Goal: Task Accomplishment & Management: Use online tool/utility

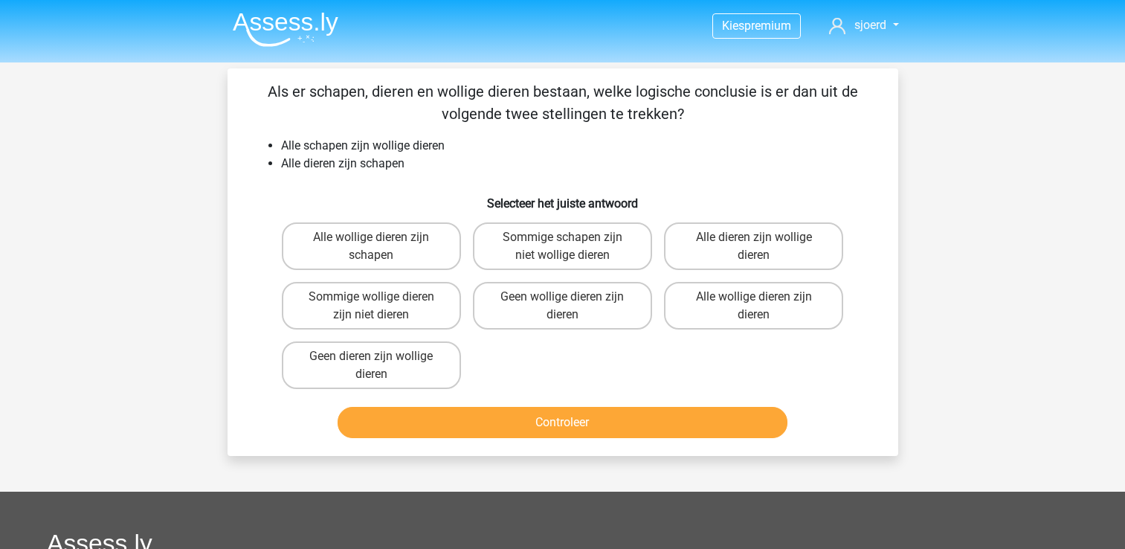
scroll to position [68, 0]
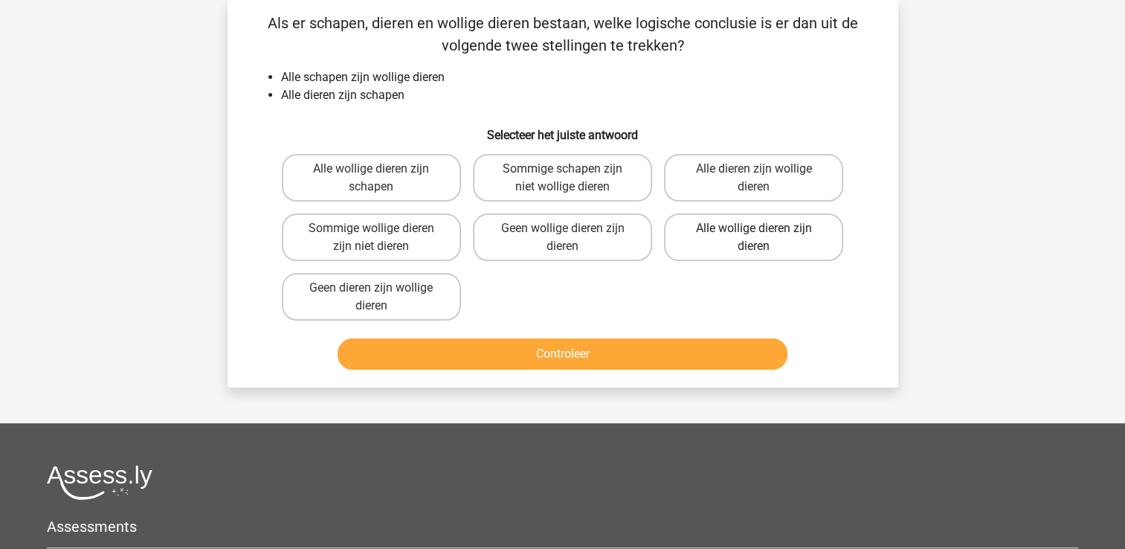
click at [731, 233] on label "Alle wollige dieren zijn dieren" at bounding box center [753, 237] width 179 height 48
click at [754, 233] on input "Alle wollige dieren zijn dieren" at bounding box center [759, 233] width 10 height 10
radio input "true"
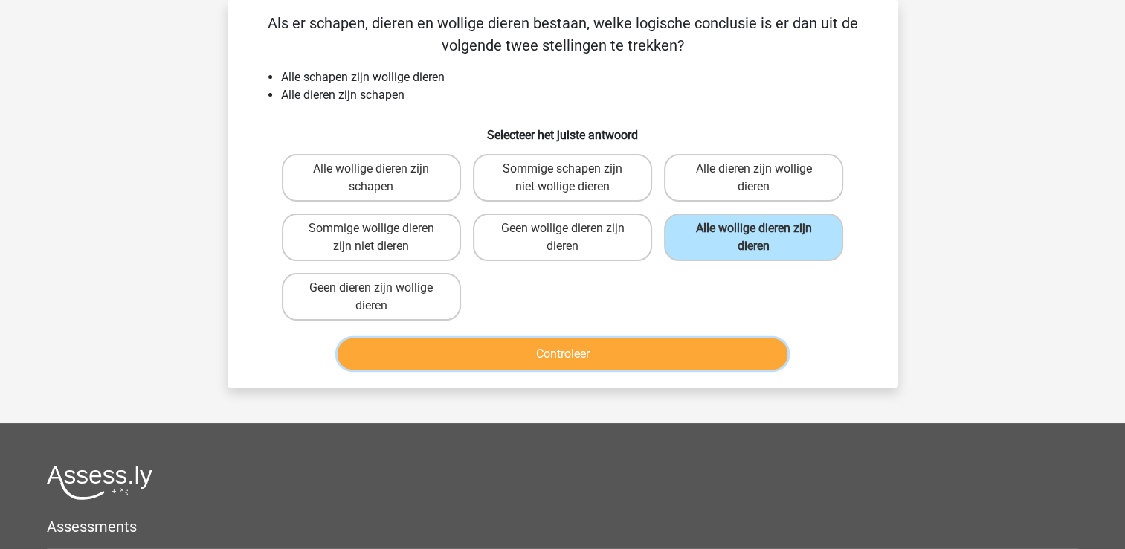
click at [572, 352] on button "Controleer" at bounding box center [562, 353] width 450 height 31
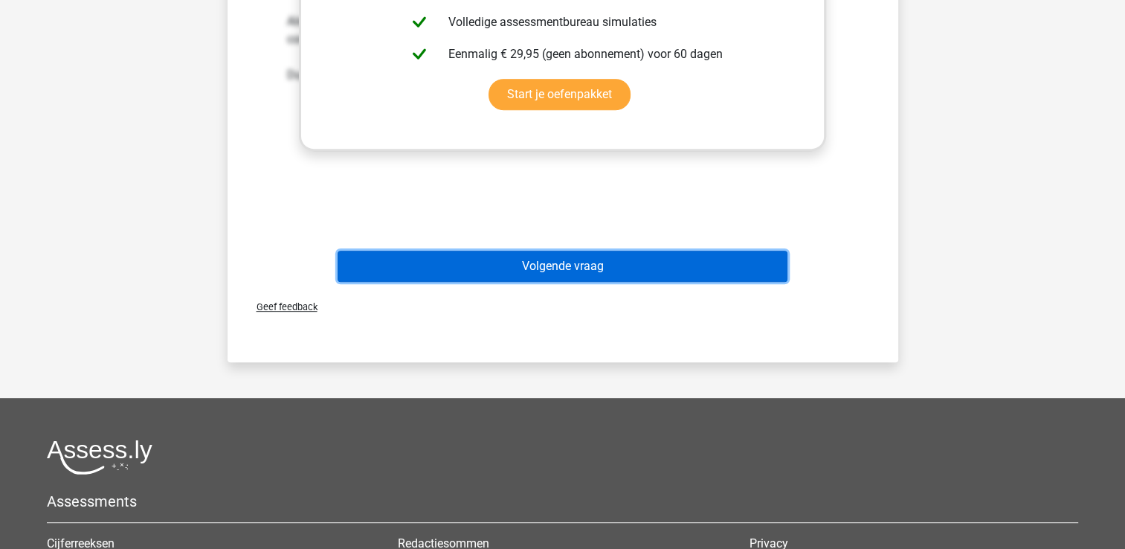
click at [592, 267] on button "Volgende vraag" at bounding box center [562, 266] width 450 height 31
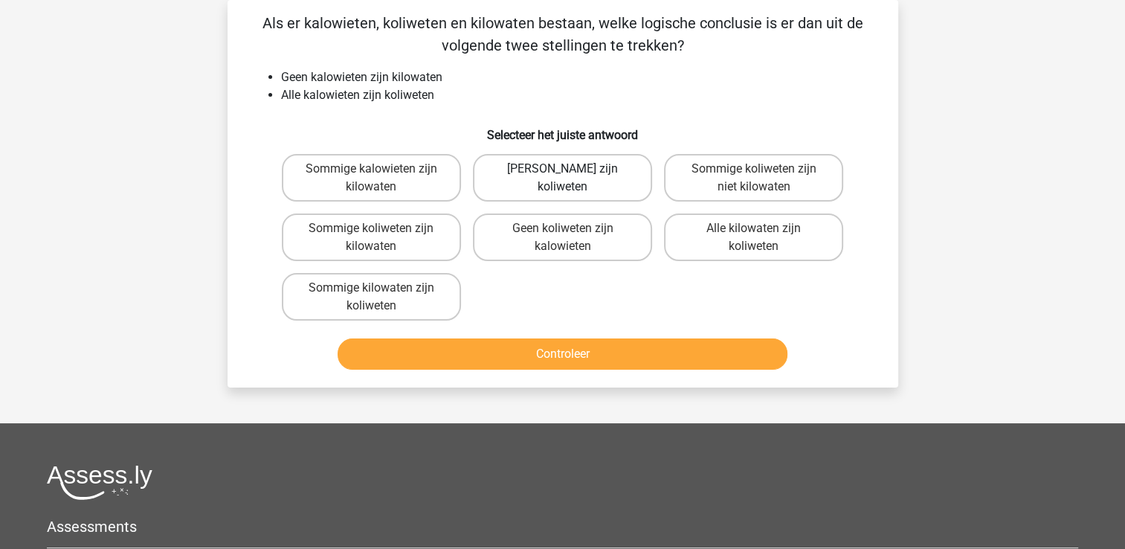
click at [603, 180] on label "[PERSON_NAME] zijn koliweten" at bounding box center [562, 178] width 179 height 48
click at [572, 178] on input "[PERSON_NAME] zijn koliweten" at bounding box center [567, 174] width 10 height 10
radio input "true"
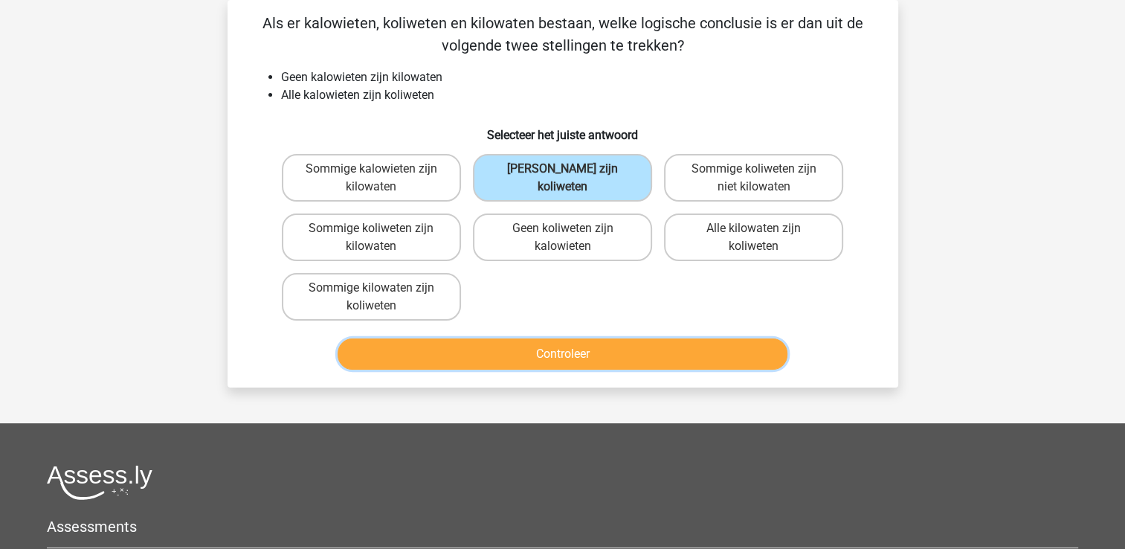
click at [562, 345] on button "Controleer" at bounding box center [562, 353] width 450 height 31
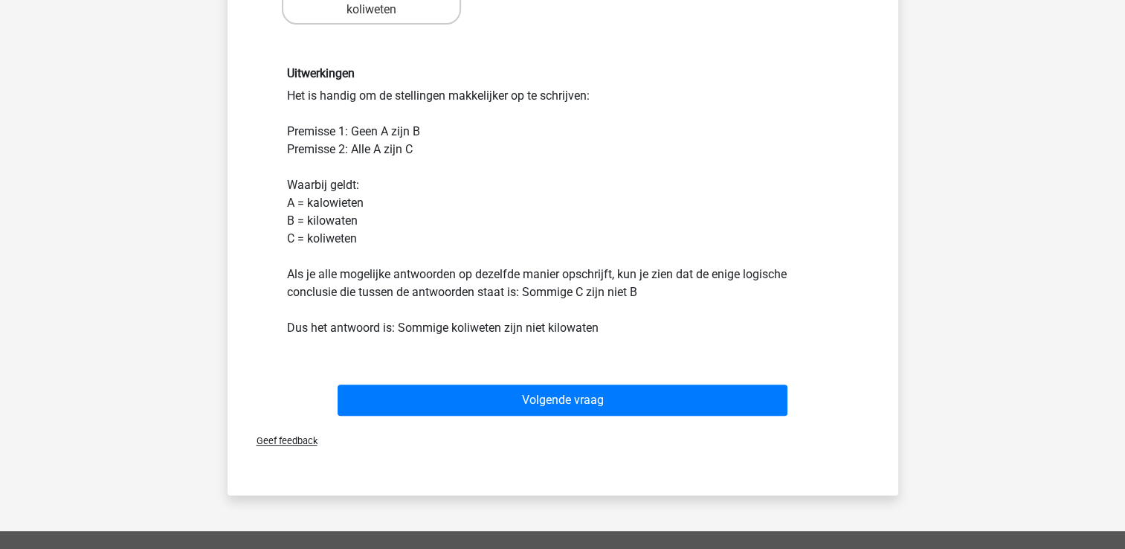
scroll to position [365, 0]
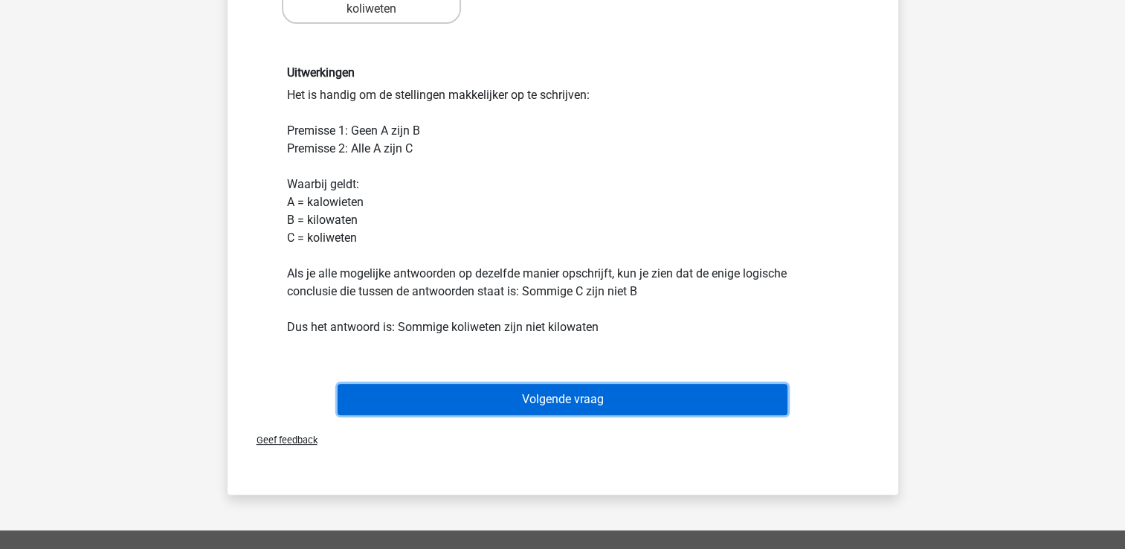
click at [549, 390] on button "Volgende vraag" at bounding box center [562, 399] width 450 height 31
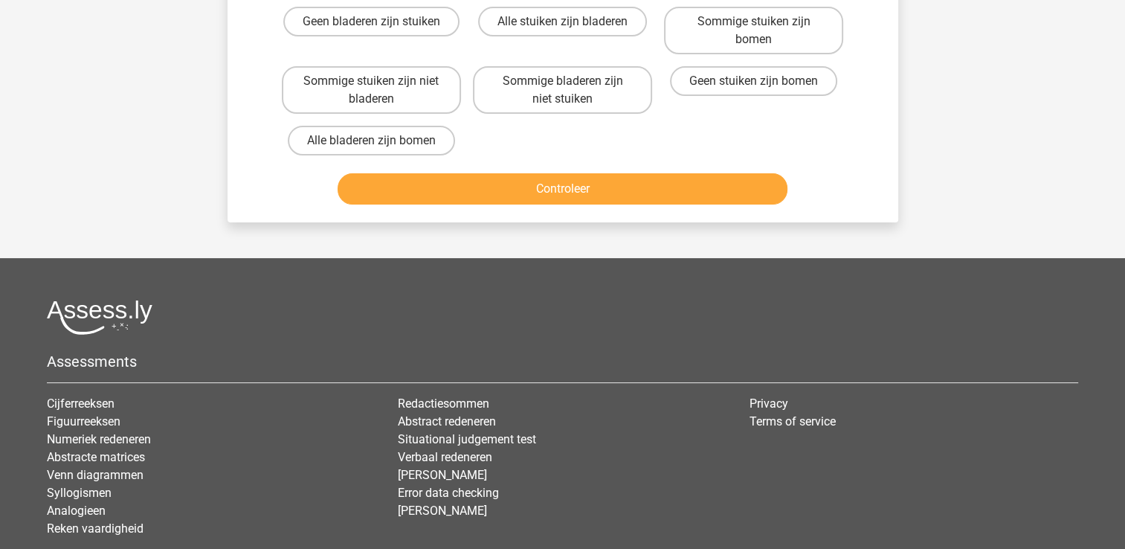
scroll to position [68, 0]
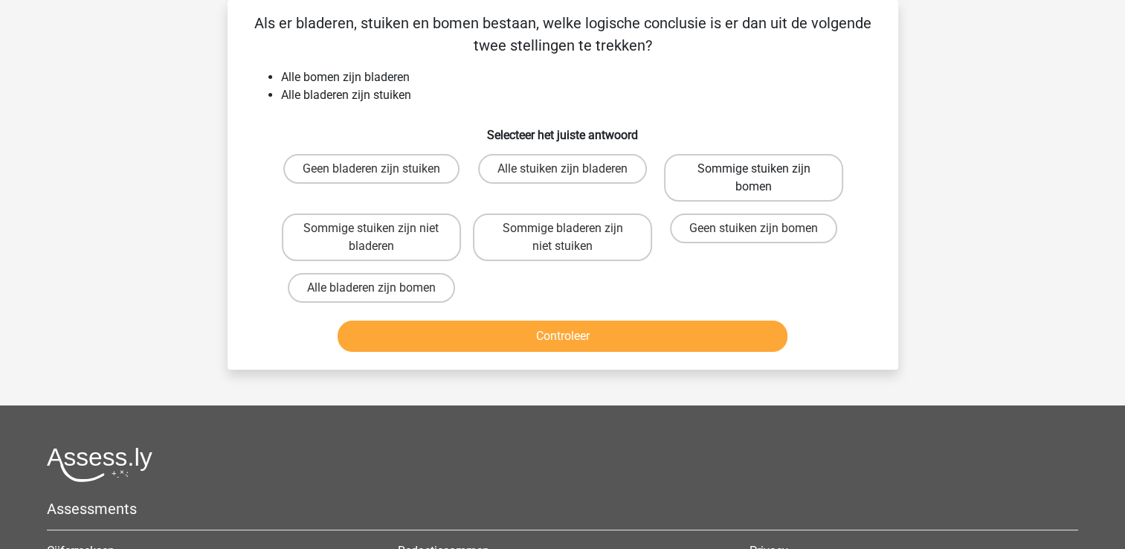
click at [772, 168] on label "Sommige stuiken zijn bomen" at bounding box center [753, 178] width 179 height 48
click at [763, 169] on input "Sommige stuiken zijn bomen" at bounding box center [759, 174] width 10 height 10
radio input "true"
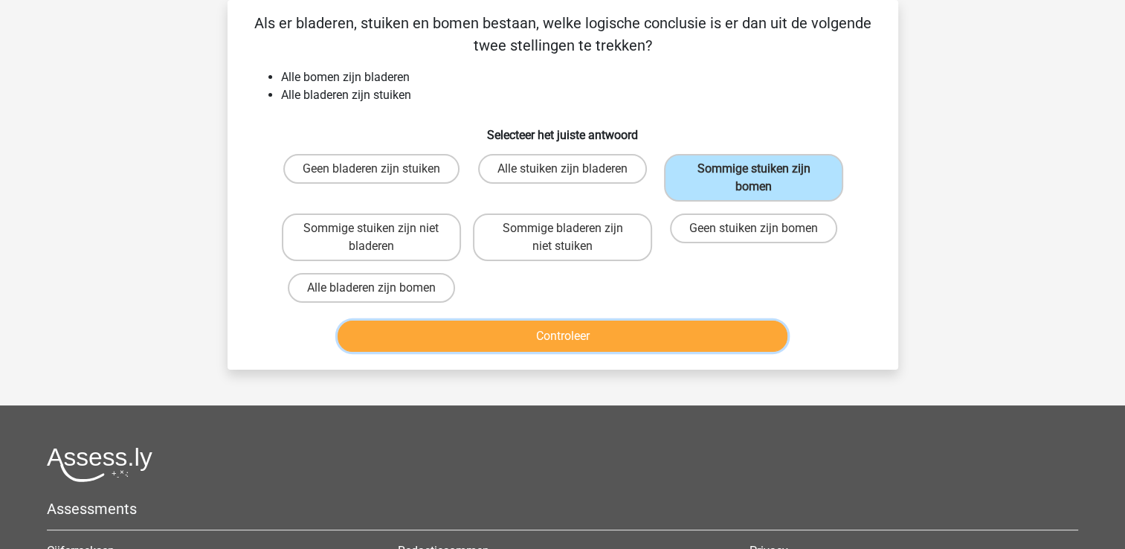
click at [574, 331] on button "Controleer" at bounding box center [562, 335] width 450 height 31
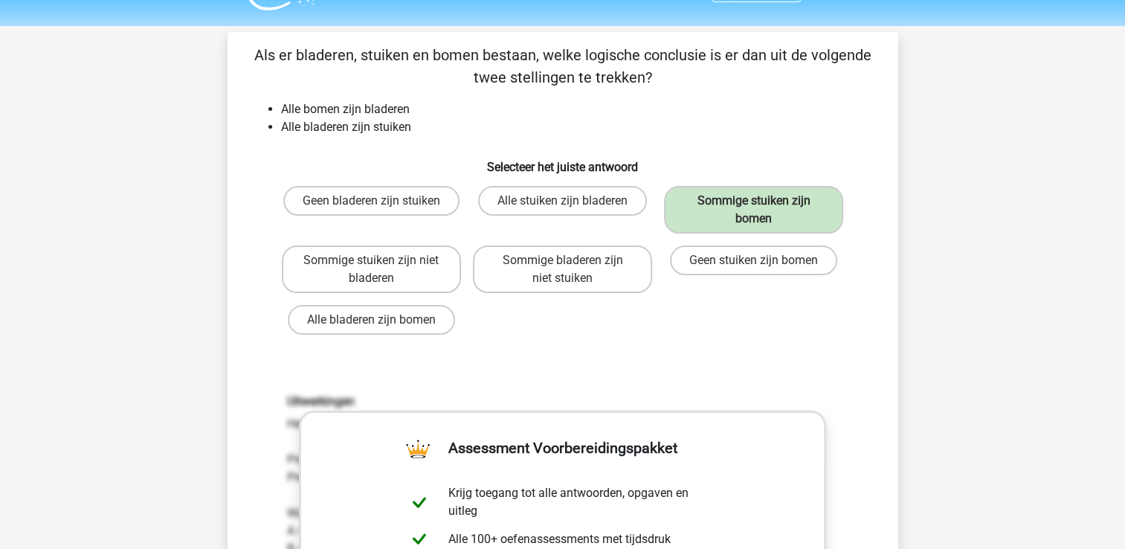
scroll to position [36, 0]
click at [773, 199] on label "Sommige stuiken zijn bomen" at bounding box center [753, 211] width 179 height 48
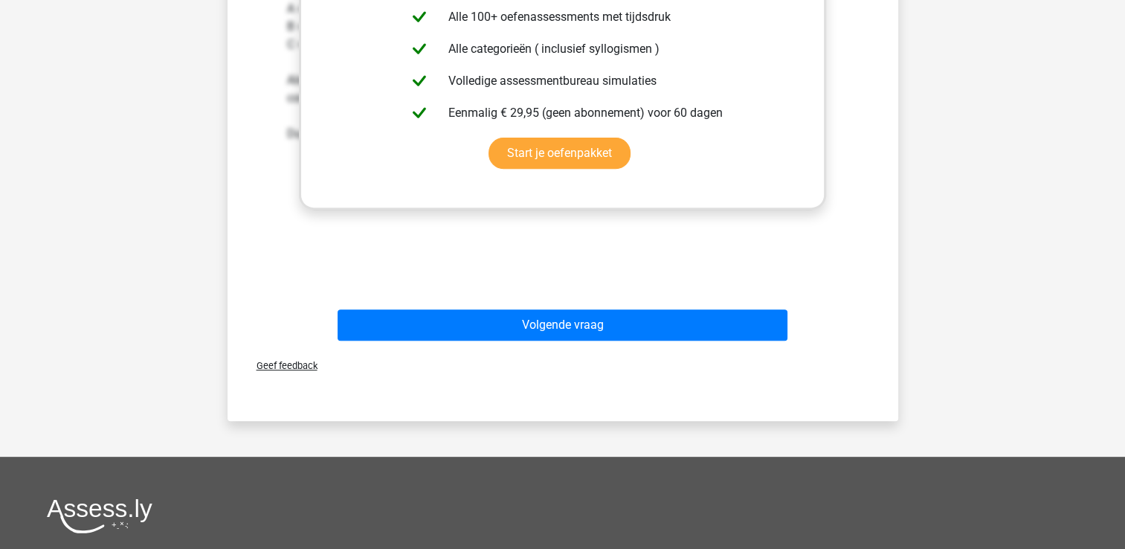
scroll to position [563, 0]
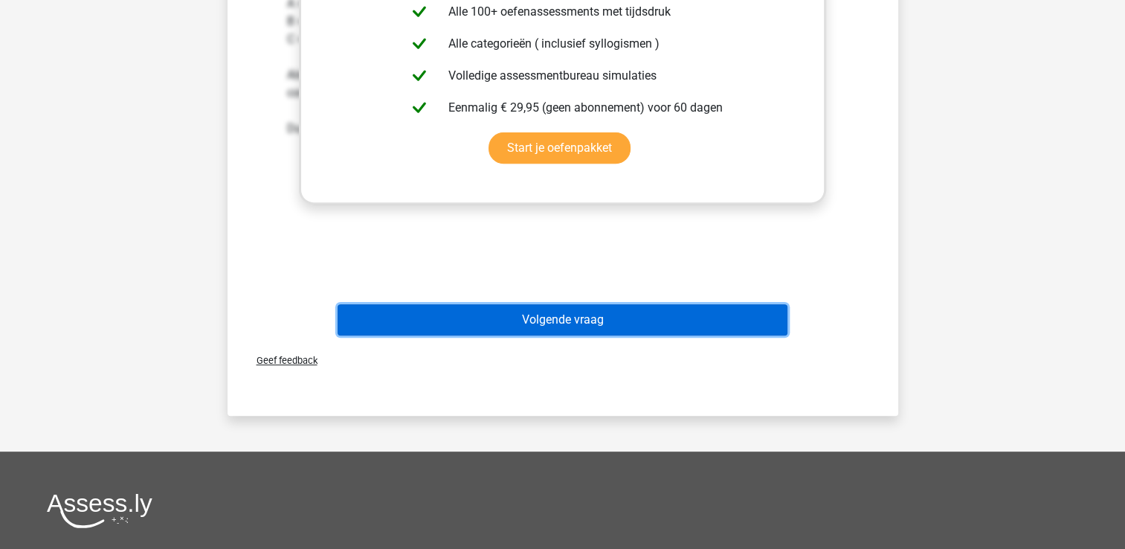
click at [571, 312] on button "Volgende vraag" at bounding box center [562, 319] width 450 height 31
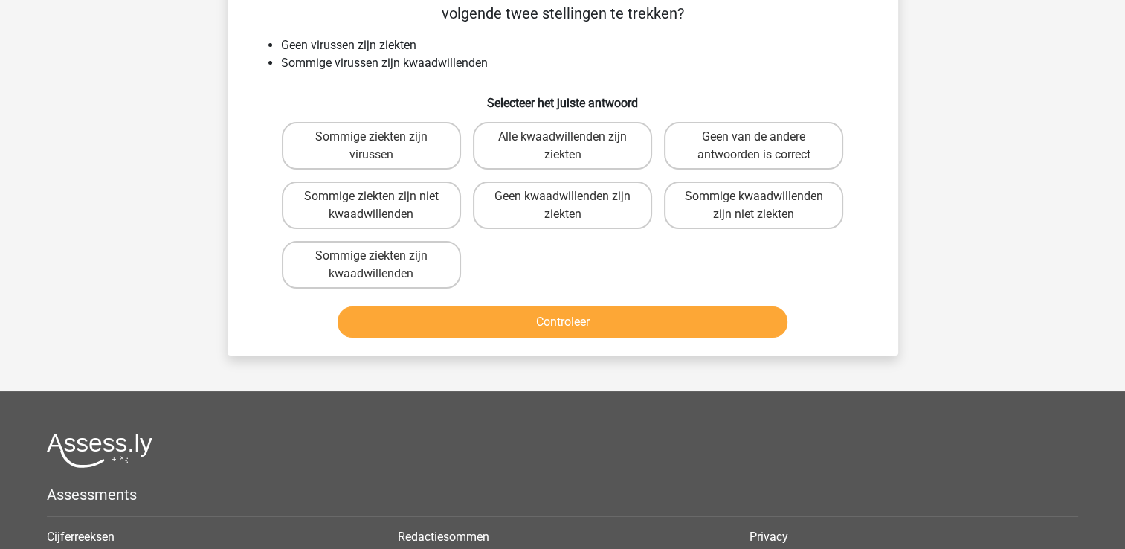
scroll to position [68, 0]
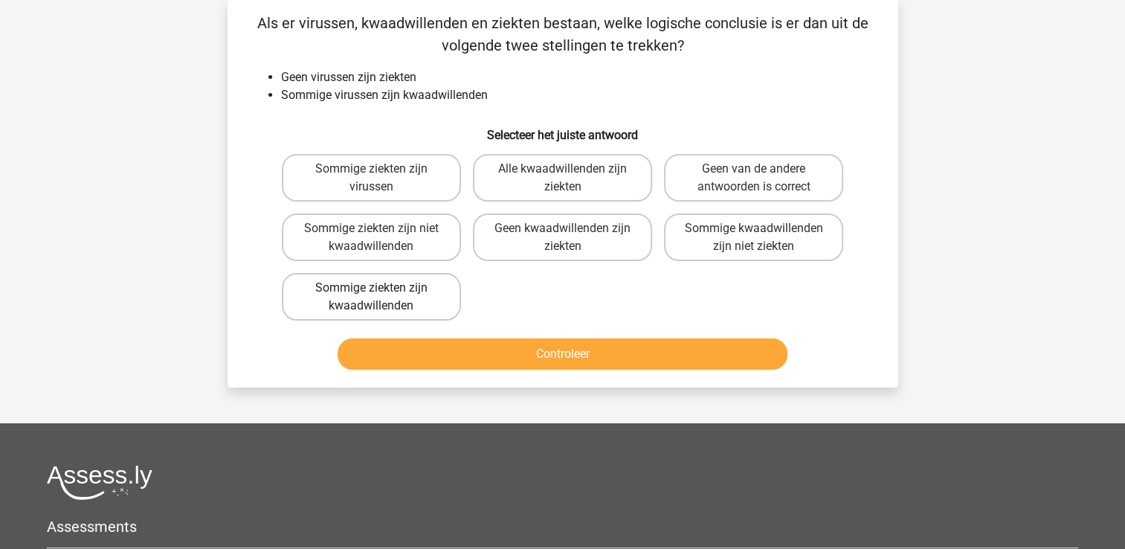
click at [351, 292] on label "Sommige ziekten zijn kwaadwillenden" at bounding box center [371, 297] width 179 height 48
click at [371, 292] on input "Sommige ziekten zijn kwaadwillenden" at bounding box center [376, 293] width 10 height 10
radio input "true"
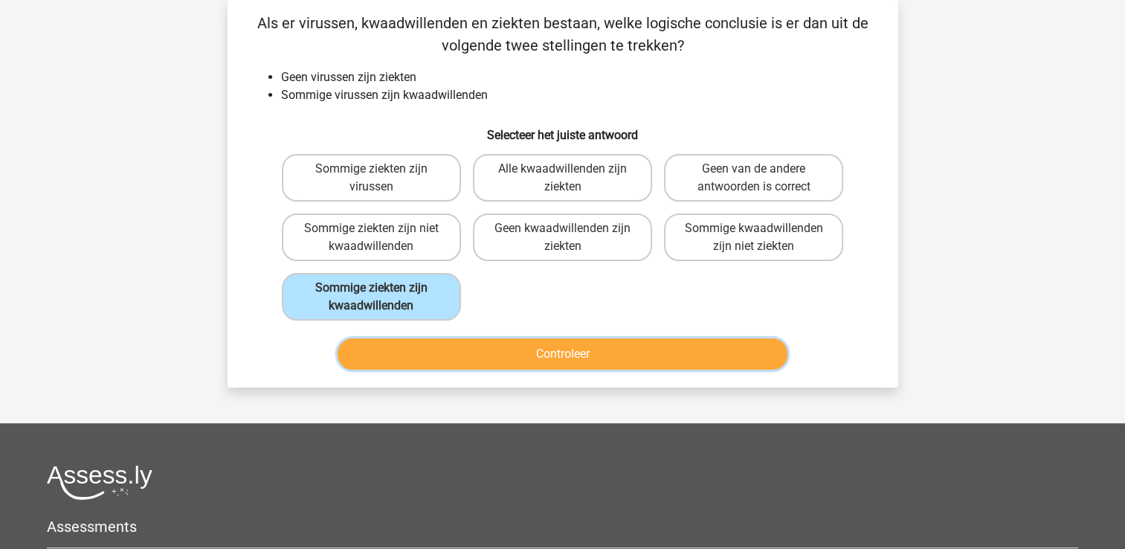
click at [574, 355] on button "Controleer" at bounding box center [562, 353] width 450 height 31
